Goal: Check status: Check status

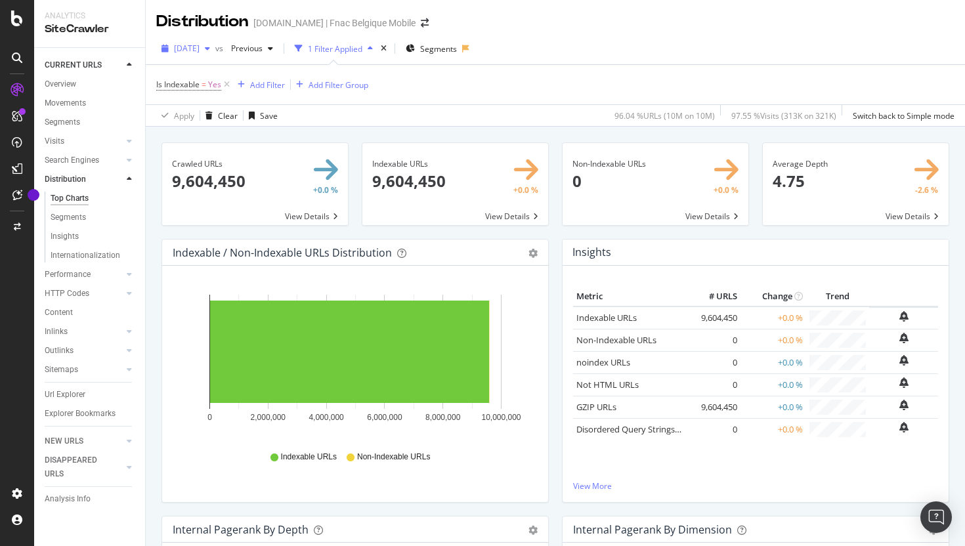
click at [200, 49] on span "2024 Mar. 1st" at bounding box center [187, 48] width 26 height 11
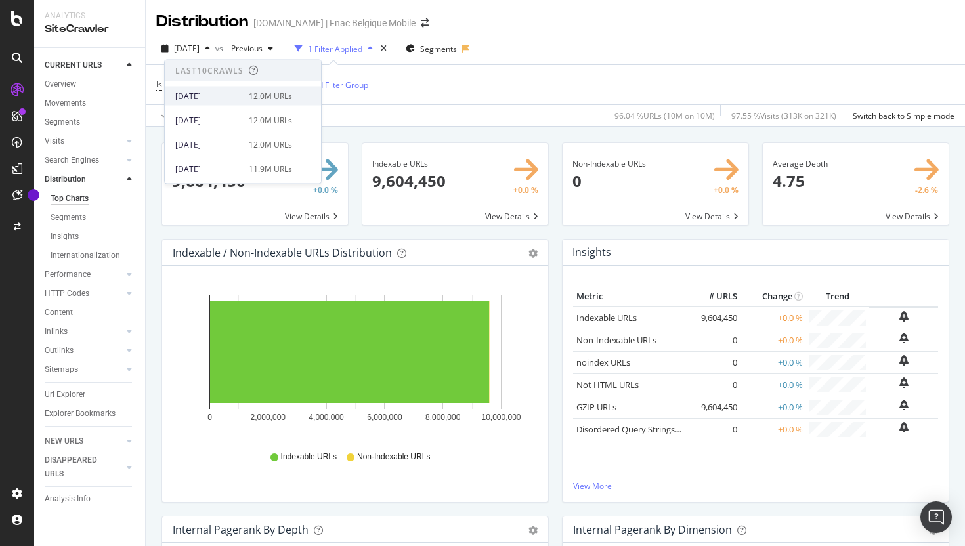
click at [236, 93] on div "[DATE]" at bounding box center [208, 96] width 66 height 12
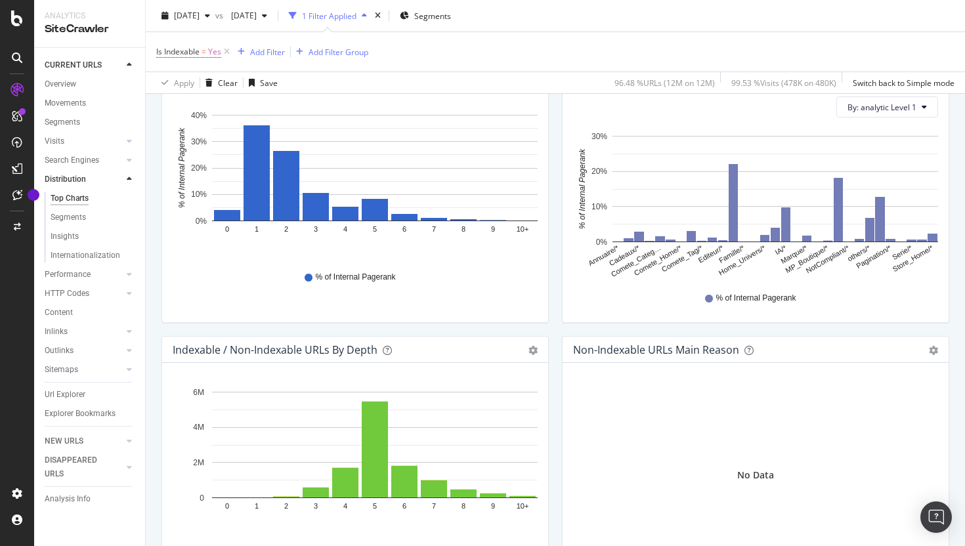
scroll to position [504, 0]
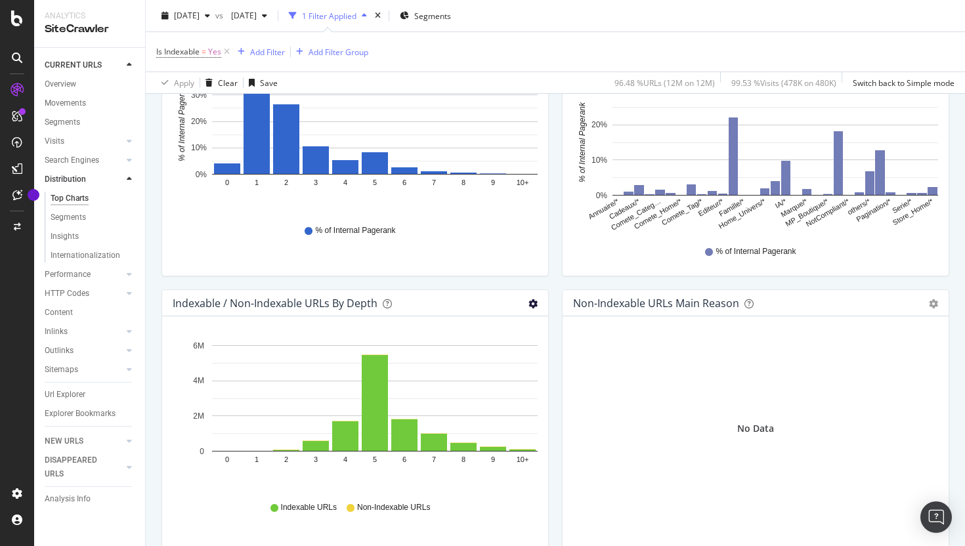
click at [533, 304] on icon "gear" at bounding box center [533, 303] width 9 height 9
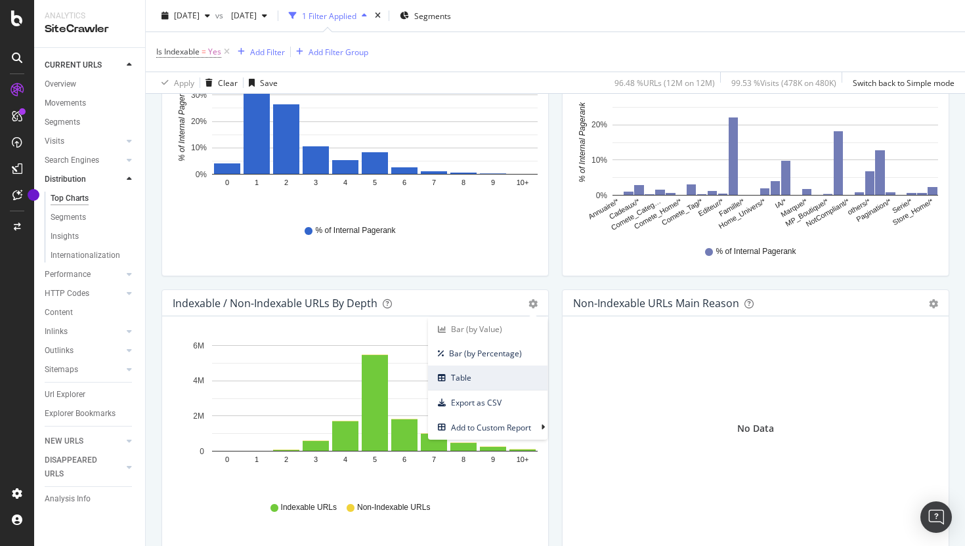
click at [479, 372] on span "Table" at bounding box center [488, 378] width 120 height 18
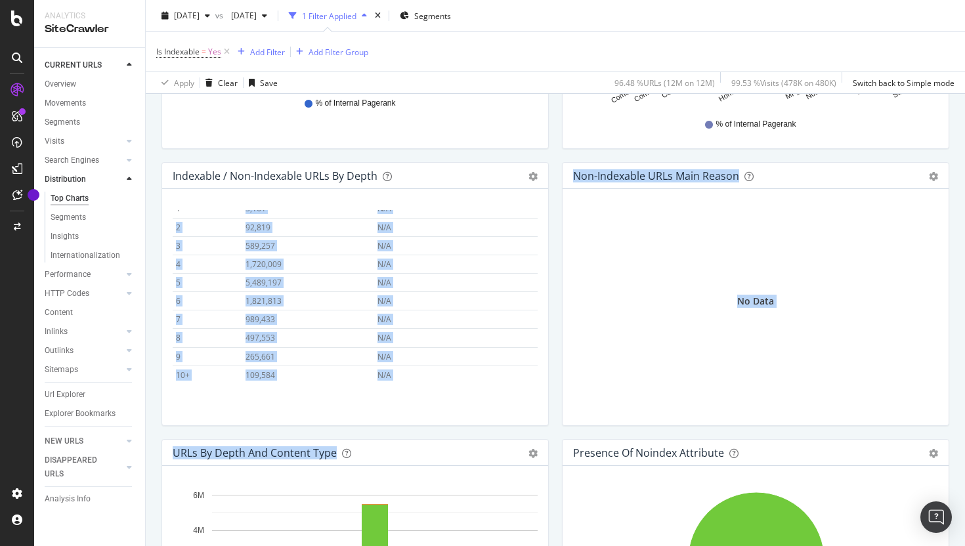
scroll to position [654, 0]
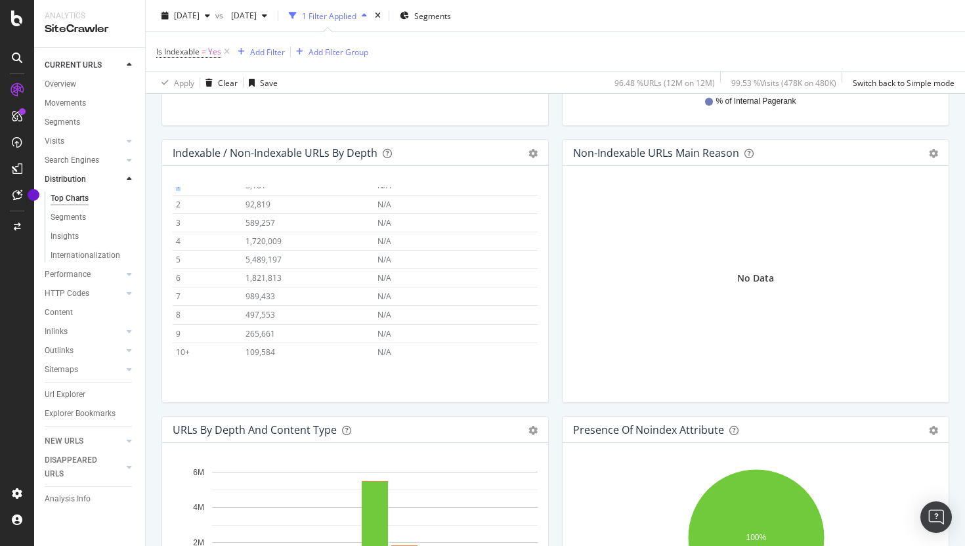
drag, startPoint x: 232, startPoint y: 397, endPoint x: 278, endPoint y: 382, distance: 47.6
click at [278, 382] on div "Hold CMD (⌘) while clicking to filter the report. Depth Indexable URLs Non-Inde…" at bounding box center [355, 284] width 386 height 236
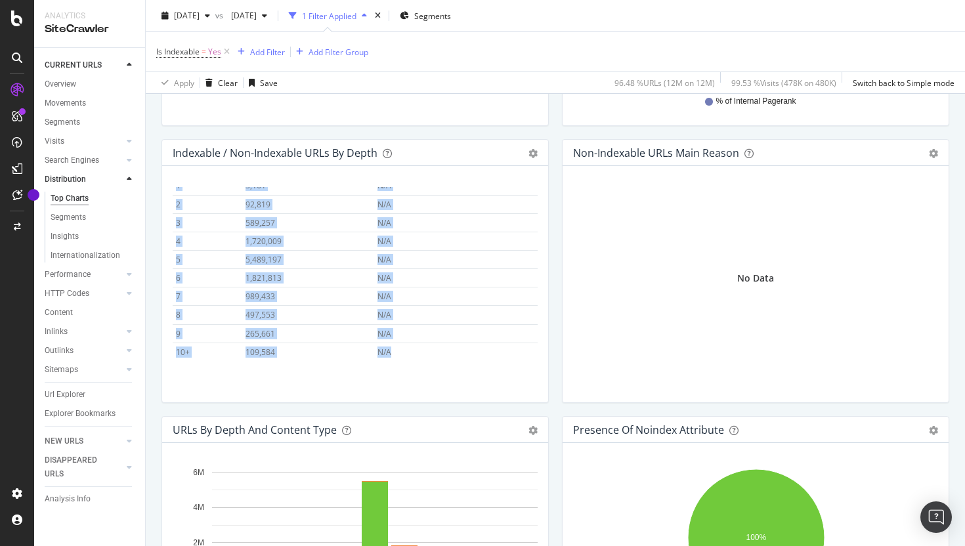
scroll to position [0, 0]
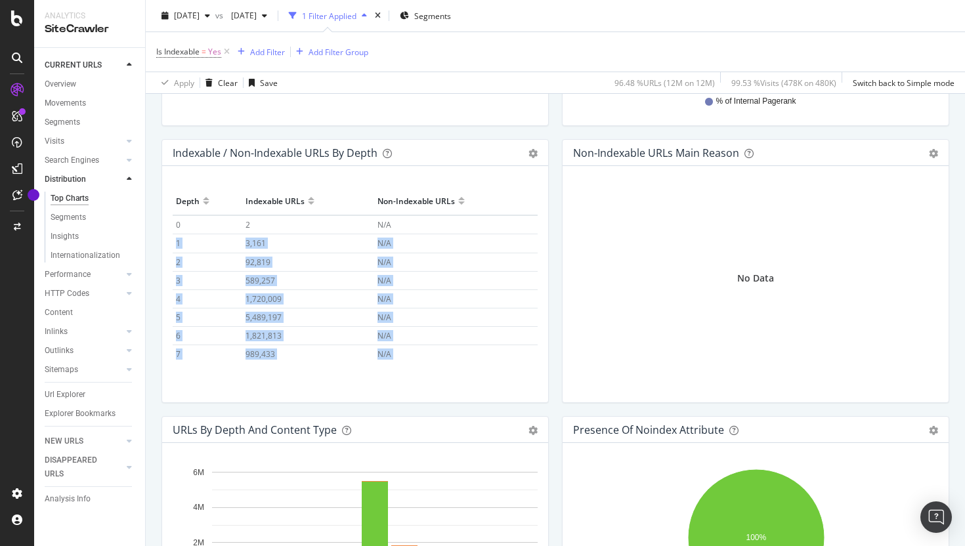
drag, startPoint x: 410, startPoint y: 353, endPoint x: 176, endPoint y: 244, distance: 258.5
click at [176, 244] on tbody "0 2 N/A 1 3,161 N/A 2 92,819 N/A 3 589,257 N/A 4 1,720,009 N/A 5 5,489,197 N/A …" at bounding box center [355, 317] width 365 height 204
copy tbody "1 3,161 N/A 2 92,819 N/A 3 589,257 N/A 4 1,720,009 N/A 5 5,489,197 N/A 6 1,821,…"
